Goal: Communication & Community: Answer question/provide support

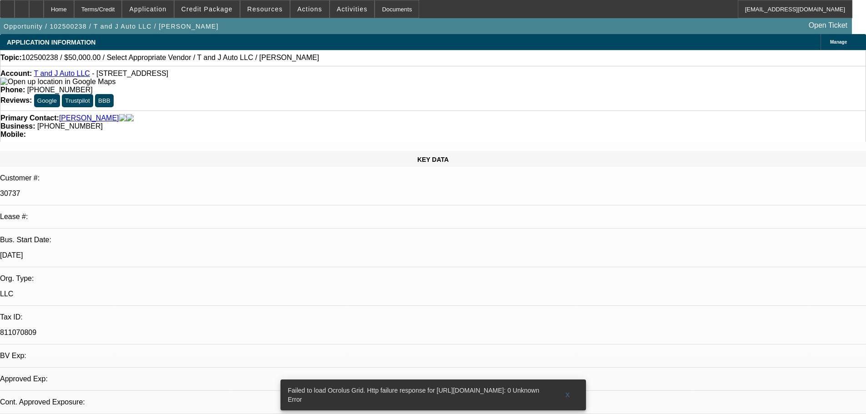
select select "0"
select select "2"
select select "0.1"
select select "1"
select select "2"
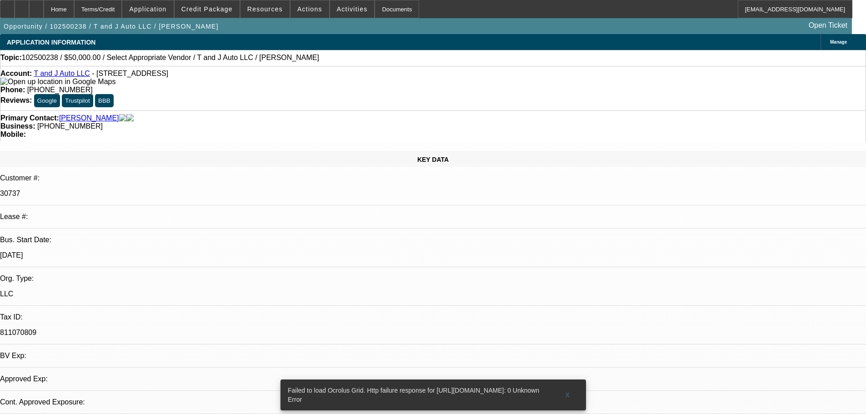
select select "4"
radio input "true"
type textarea "REPEAT CUSTOMER MOSTLY SOLD DEALS, -02 WAS A SVC DEAL AND AN INSURANC EPAYOFF, …"
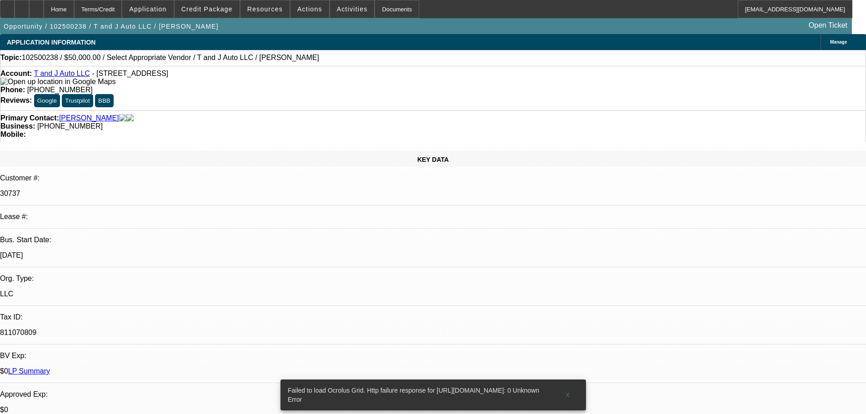
radio input "false"
radio input "true"
